Goal: Information Seeking & Learning: Check status

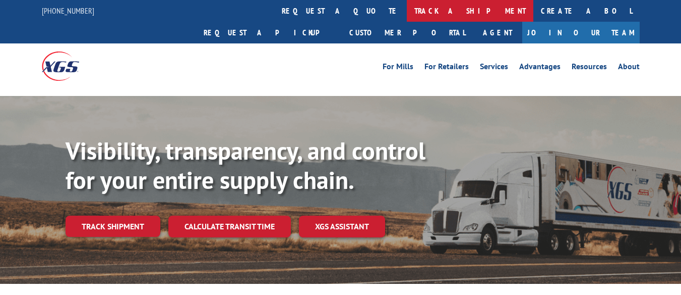
click at [407, 13] on link "track a shipment" at bounding box center [470, 11] width 127 height 22
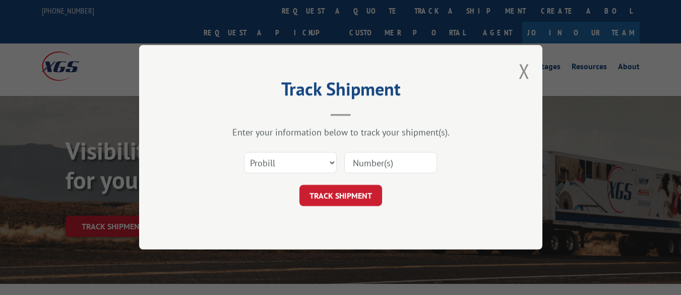
click at [374, 160] on input at bounding box center [390, 162] width 93 height 21
type input "7072747"
click button "TRACK SHIPMENT" at bounding box center [341, 195] width 83 height 21
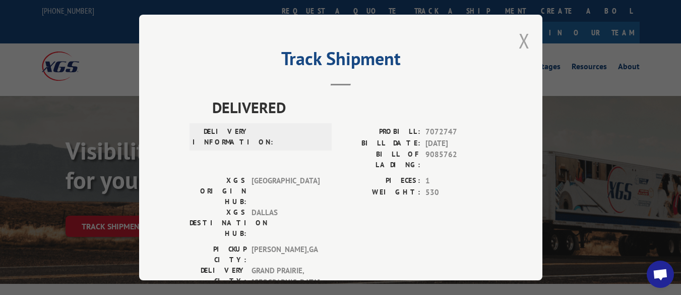
click at [521, 35] on button "Close modal" at bounding box center [524, 40] width 11 height 27
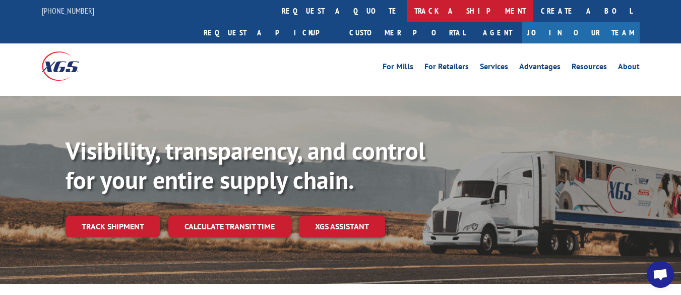
click at [407, 12] on link "track a shipment" at bounding box center [470, 11] width 127 height 22
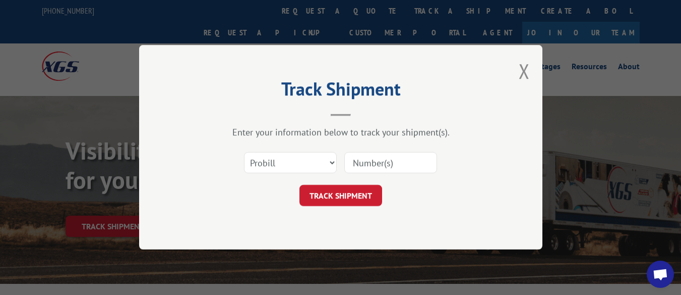
click at [373, 160] on input at bounding box center [390, 162] width 93 height 21
type input "17639632"
click button "TRACK SHIPMENT" at bounding box center [341, 195] width 83 height 21
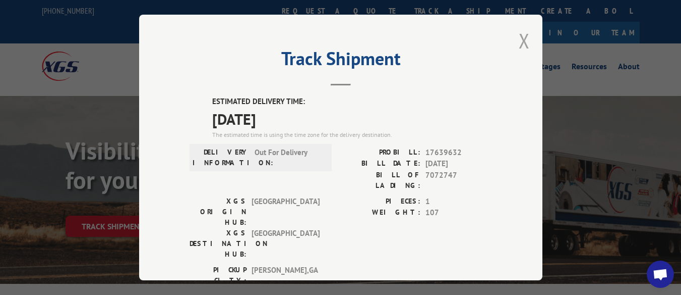
click at [519, 38] on button "Close modal" at bounding box center [524, 40] width 11 height 27
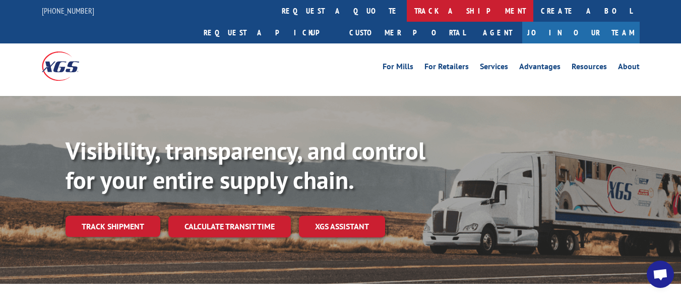
click at [407, 11] on link "track a shipment" at bounding box center [470, 11] width 127 height 22
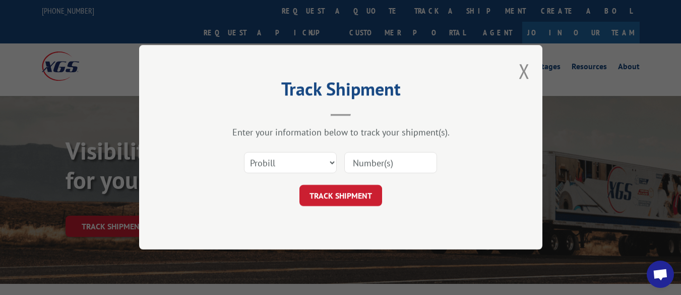
click at [410, 168] on input at bounding box center [390, 162] width 93 height 21
type input "17640290"
click button "TRACK SHIPMENT" at bounding box center [341, 195] width 83 height 21
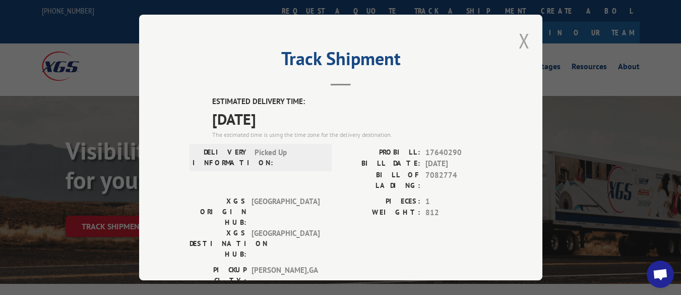
click at [520, 33] on button "Close modal" at bounding box center [524, 40] width 11 height 27
